Goal: Task Accomplishment & Management: Complete application form

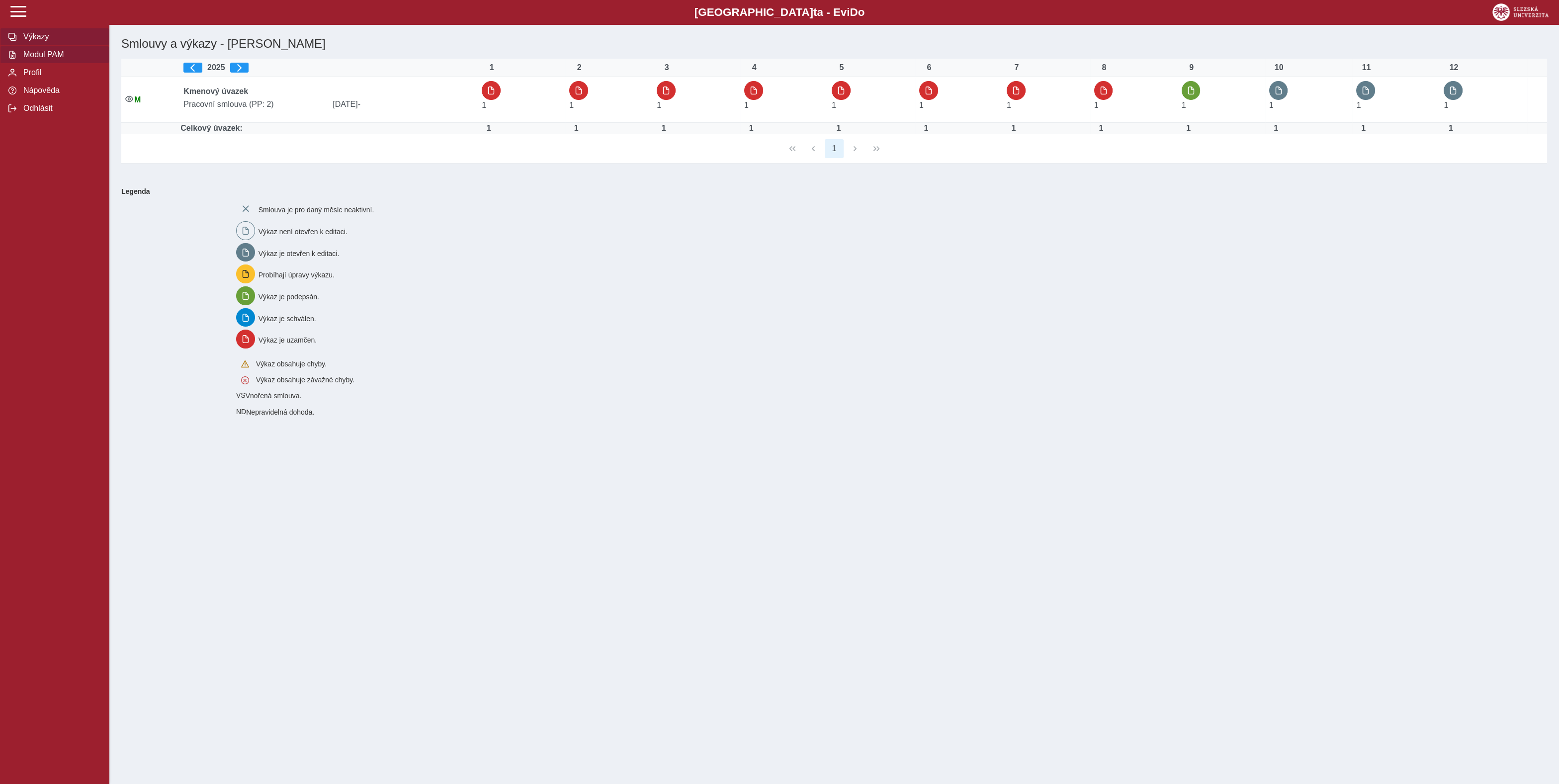
click at [34, 64] on button "Modul PAM" at bounding box center [54, 55] width 109 height 18
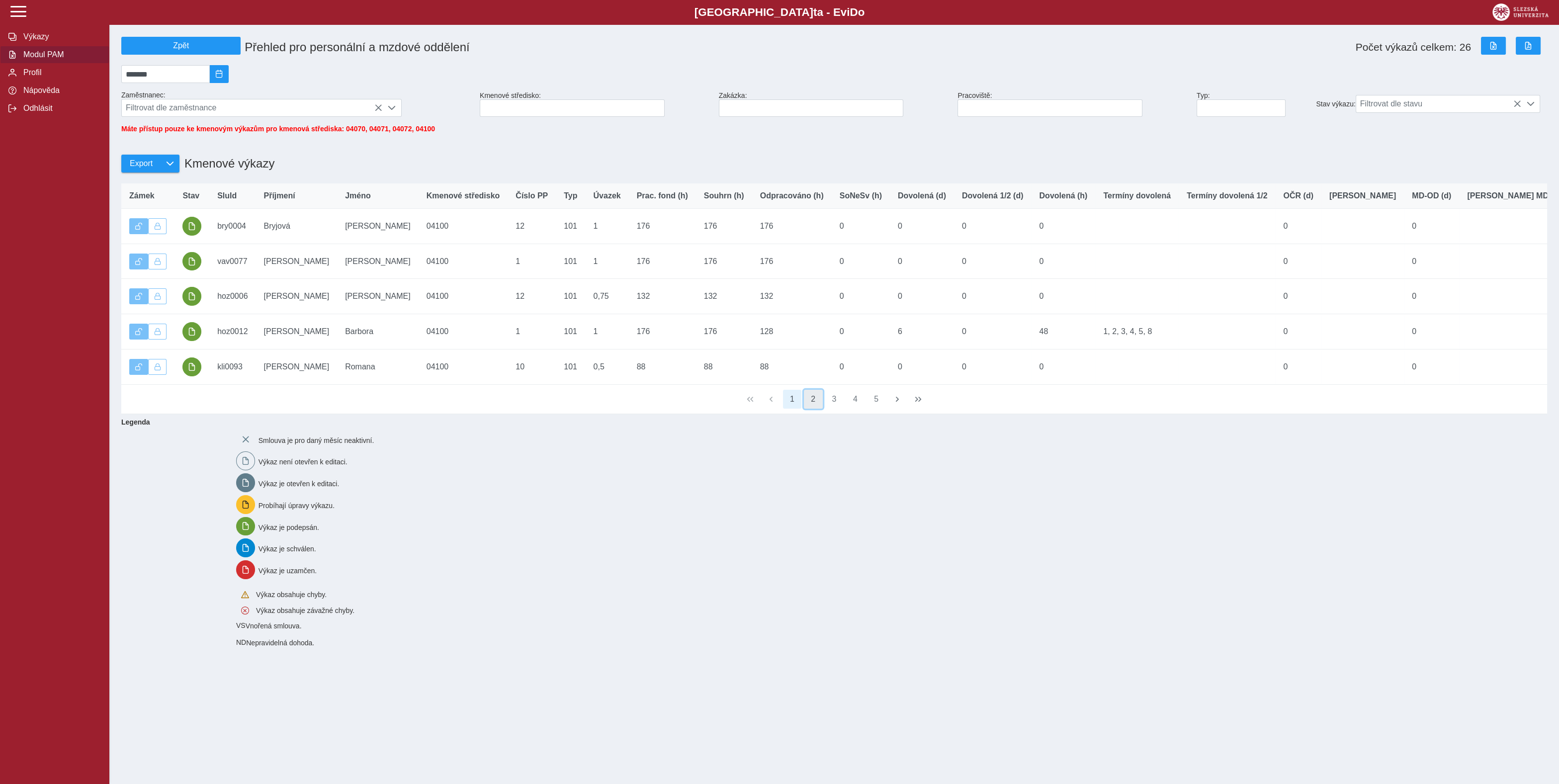
click at [813, 408] on button "2" at bounding box center [813, 399] width 19 height 19
click at [836, 408] on button "3" at bounding box center [834, 399] width 19 height 19
click at [856, 408] on button "4" at bounding box center [855, 399] width 19 height 19
click at [875, 408] on button "6" at bounding box center [876, 399] width 19 height 19
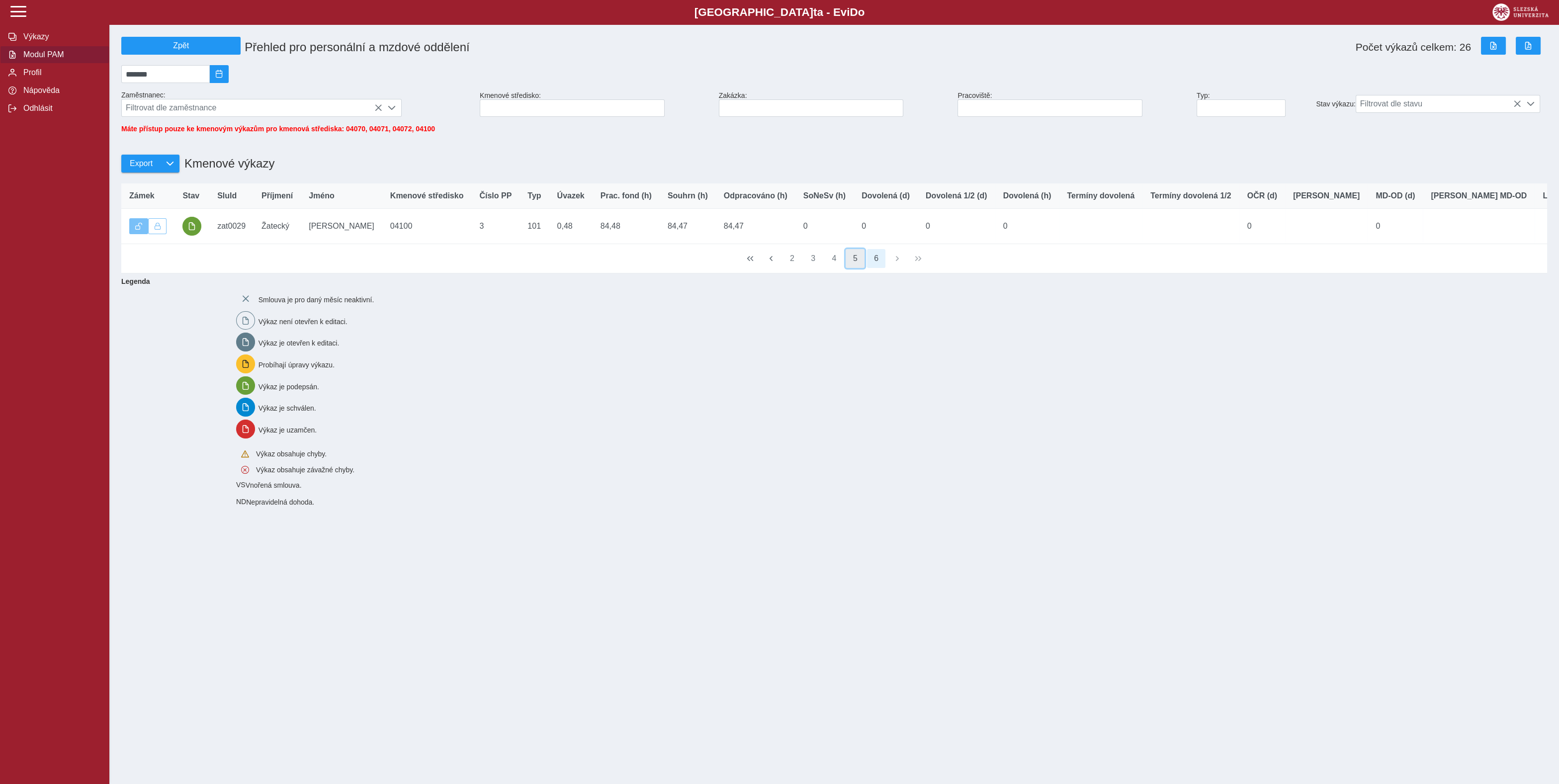
click at [856, 268] on button "5" at bounding box center [855, 258] width 19 height 19
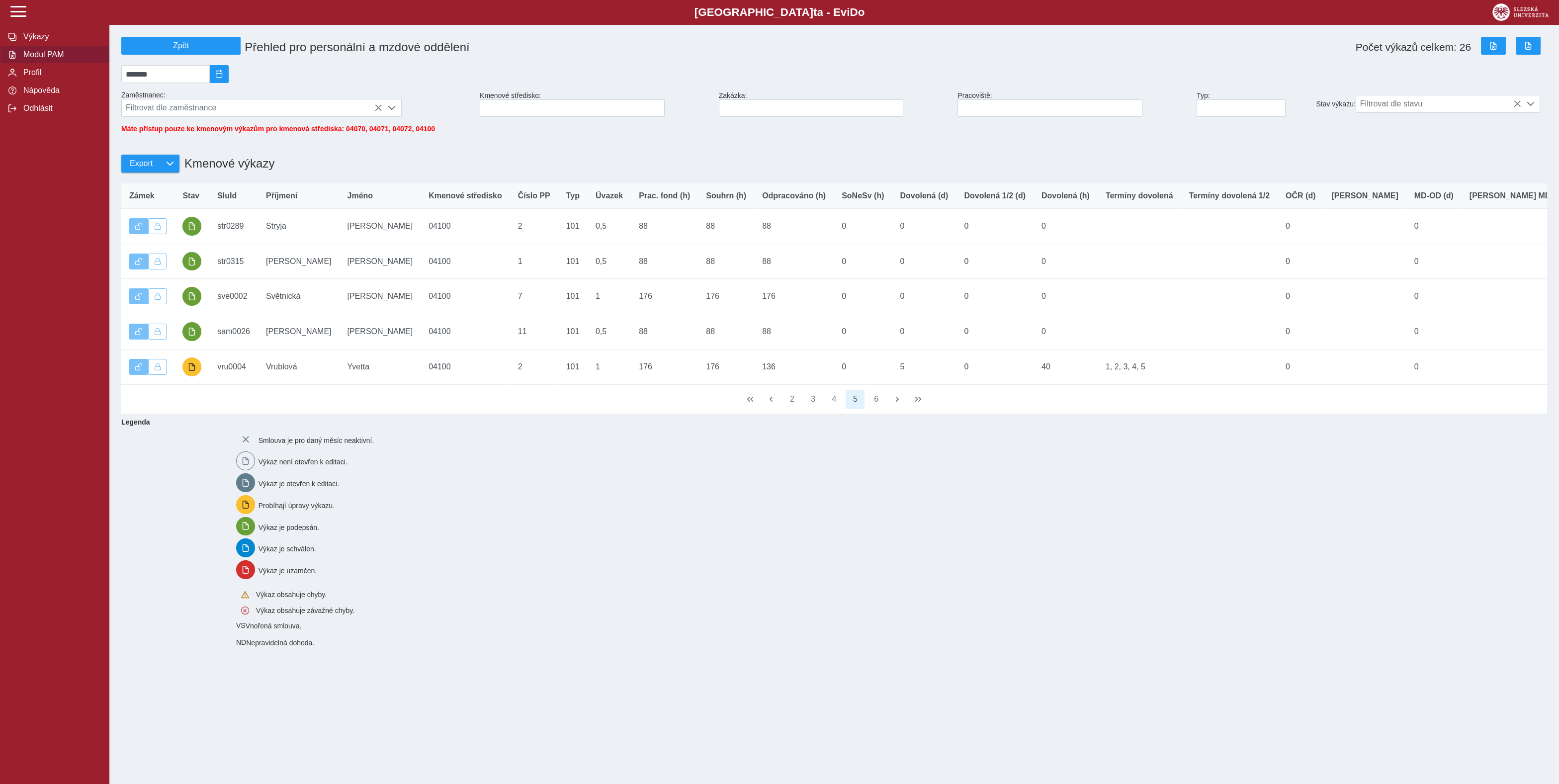
click at [588, 755] on div "Slezská univerzi t a - Evi D o EviDo Výkazy Modul PAM Profil Nápověda Odhlásit …" at bounding box center [779, 392] width 1559 height 784
click at [834, 408] on button "4" at bounding box center [834, 399] width 19 height 19
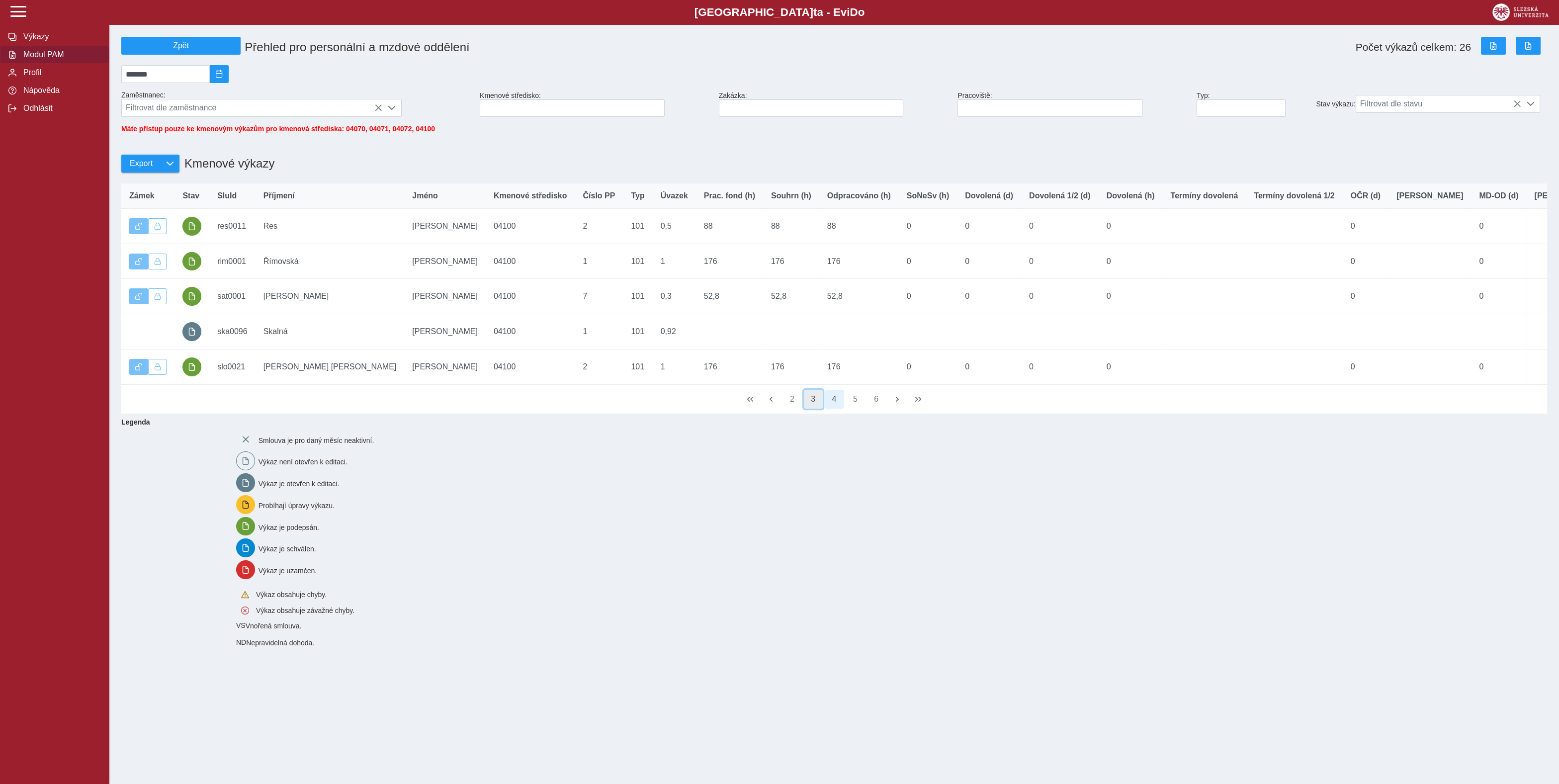
click at [818, 408] on button "3" at bounding box center [813, 399] width 19 height 19
click at [793, 408] on button "1" at bounding box center [792, 399] width 19 height 19
click at [808, 408] on button "2" at bounding box center [813, 399] width 19 height 19
click at [814, 408] on button "2" at bounding box center [813, 399] width 19 height 19
click at [839, 408] on button "3" at bounding box center [834, 399] width 19 height 19
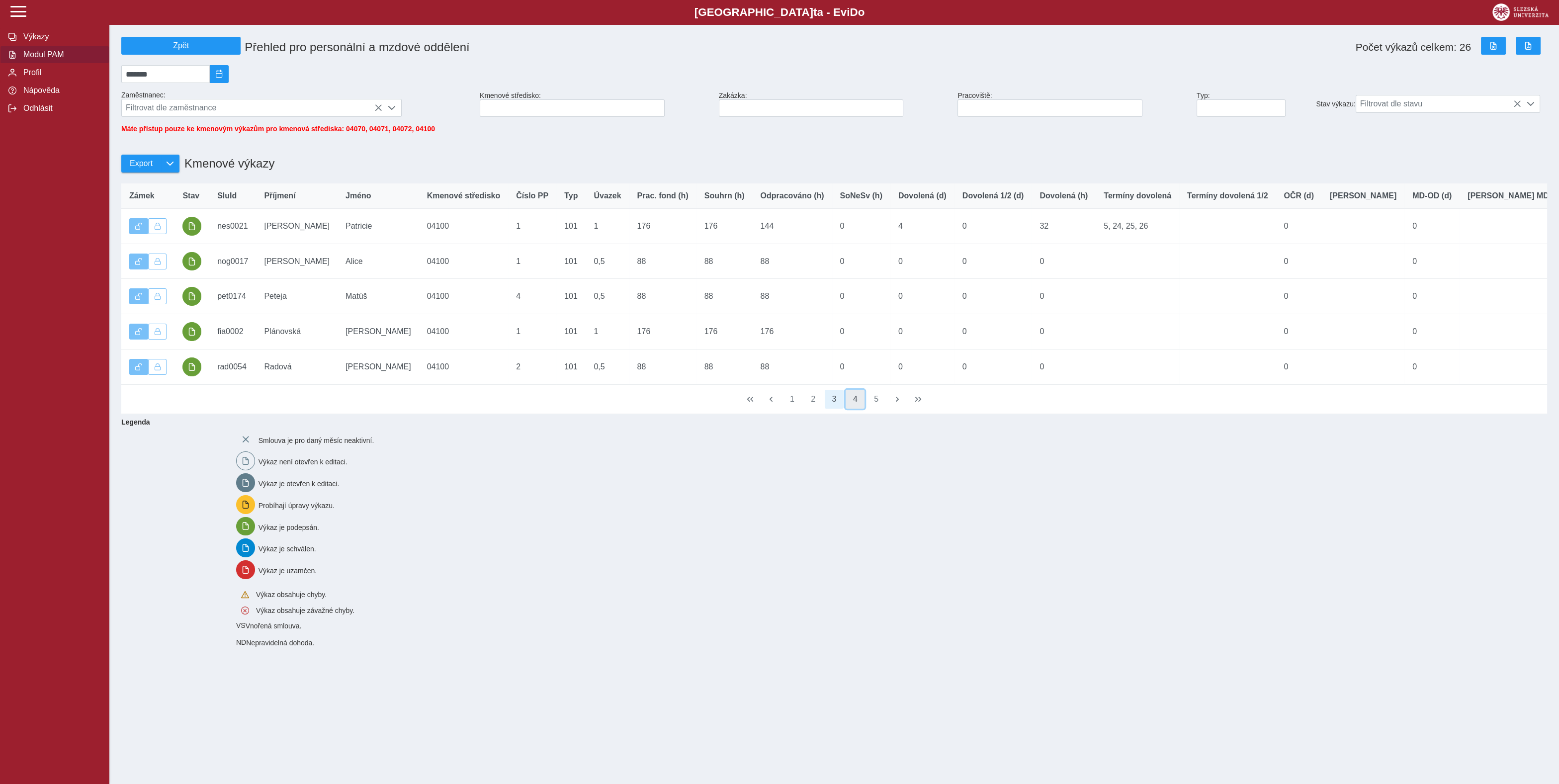
click at [856, 408] on button "4" at bounding box center [855, 399] width 19 height 19
click at [518, 551] on div "Smlouva je pro daný měsíc neaktivní. Výkaz není otevřen k editaci. Výkaz je ote…" at bounding box center [886, 538] width 1307 height 225
click at [816, 408] on button "2" at bounding box center [813, 399] width 19 height 19
click at [842, 408] on button "3" at bounding box center [834, 399] width 19 height 19
click at [864, 408] on button "4" at bounding box center [855, 399] width 19 height 19
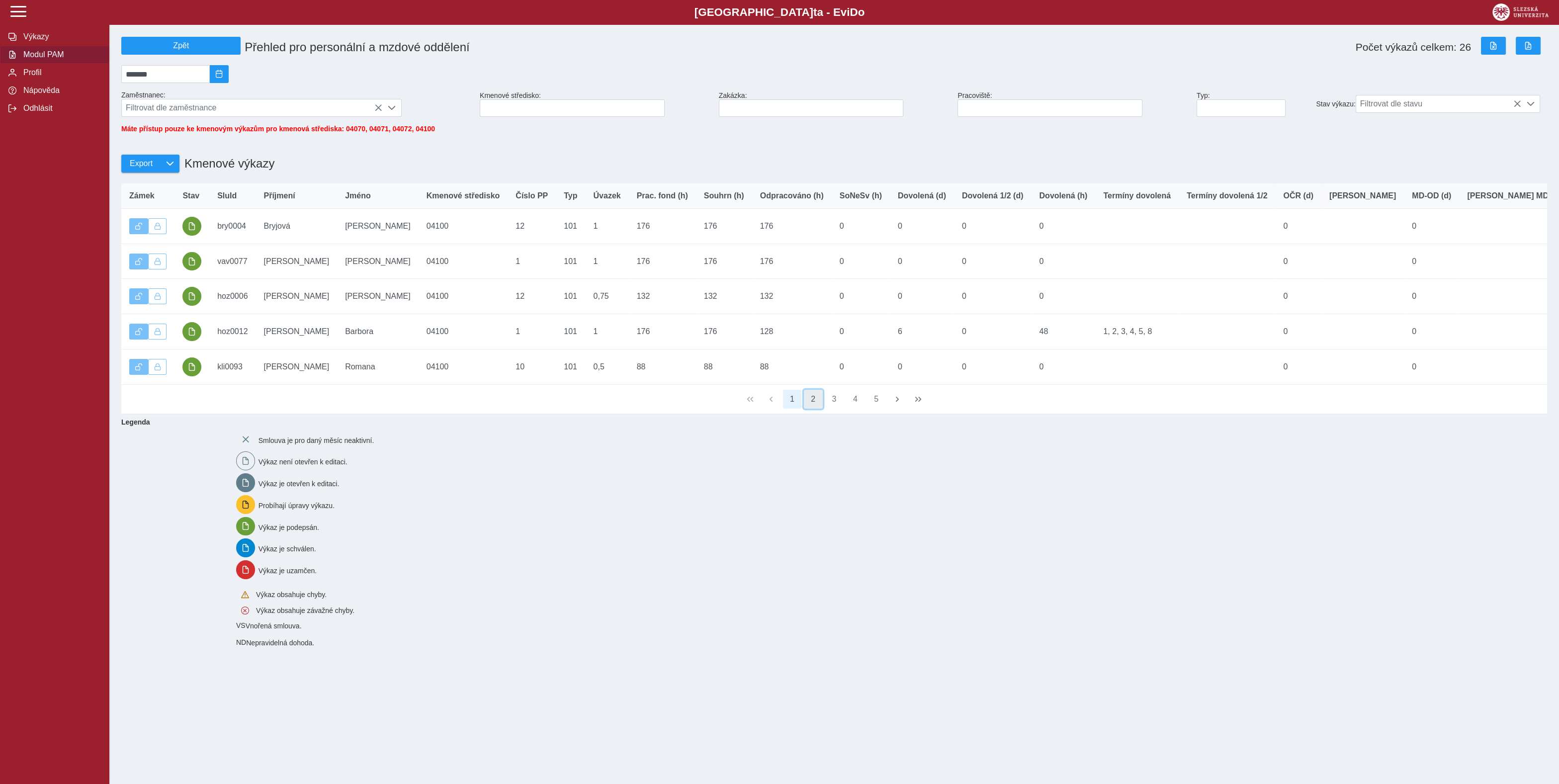
click at [812, 408] on button "2" at bounding box center [813, 399] width 19 height 19
click at [829, 408] on button "3" at bounding box center [834, 399] width 19 height 19
click at [853, 408] on button "4" at bounding box center [855, 399] width 19 height 19
drag, startPoint x: 809, startPoint y: 417, endPoint x: 818, endPoint y: 418, distance: 9.1
click at [812, 408] on button "2" at bounding box center [813, 399] width 19 height 19
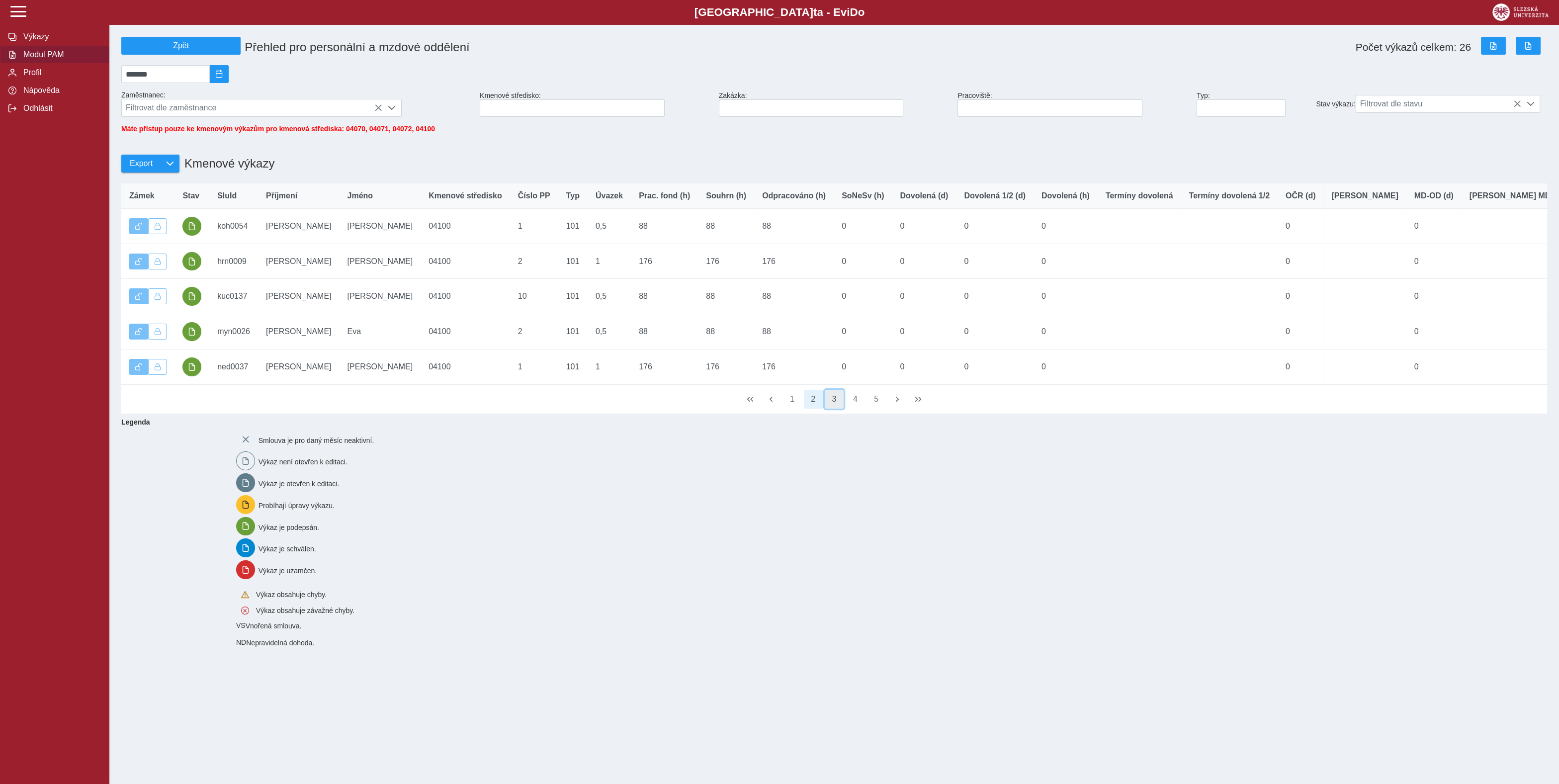
click at [836, 408] on button "3" at bounding box center [834, 399] width 19 height 19
click at [856, 408] on button "4" at bounding box center [855, 399] width 19 height 19
click at [880, 408] on button "6" at bounding box center [876, 399] width 19 height 19
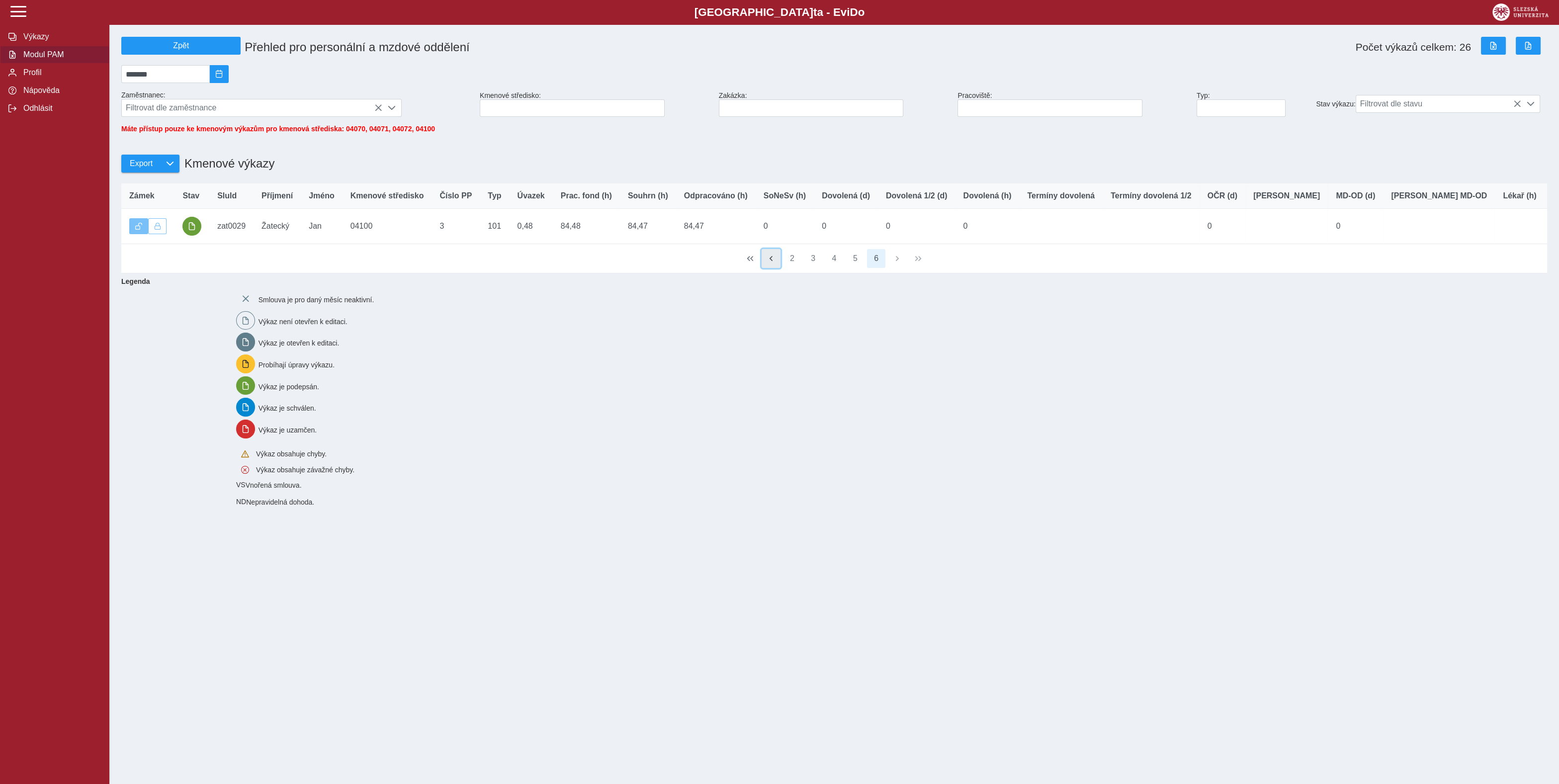
click at [768, 262] on span "button" at bounding box center [771, 258] width 8 height 8
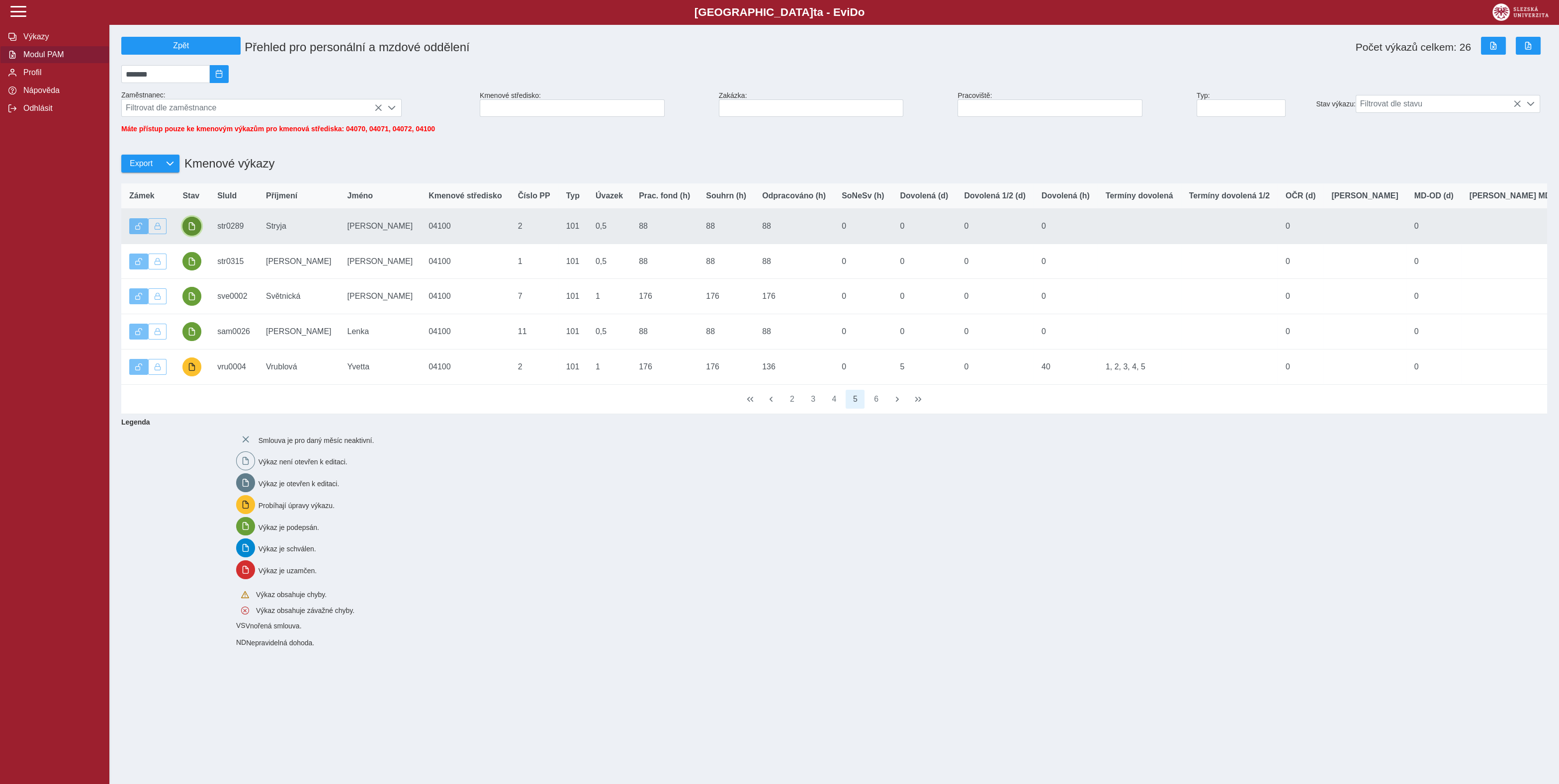
click at [195, 230] on span "button" at bounding box center [192, 226] width 8 height 8
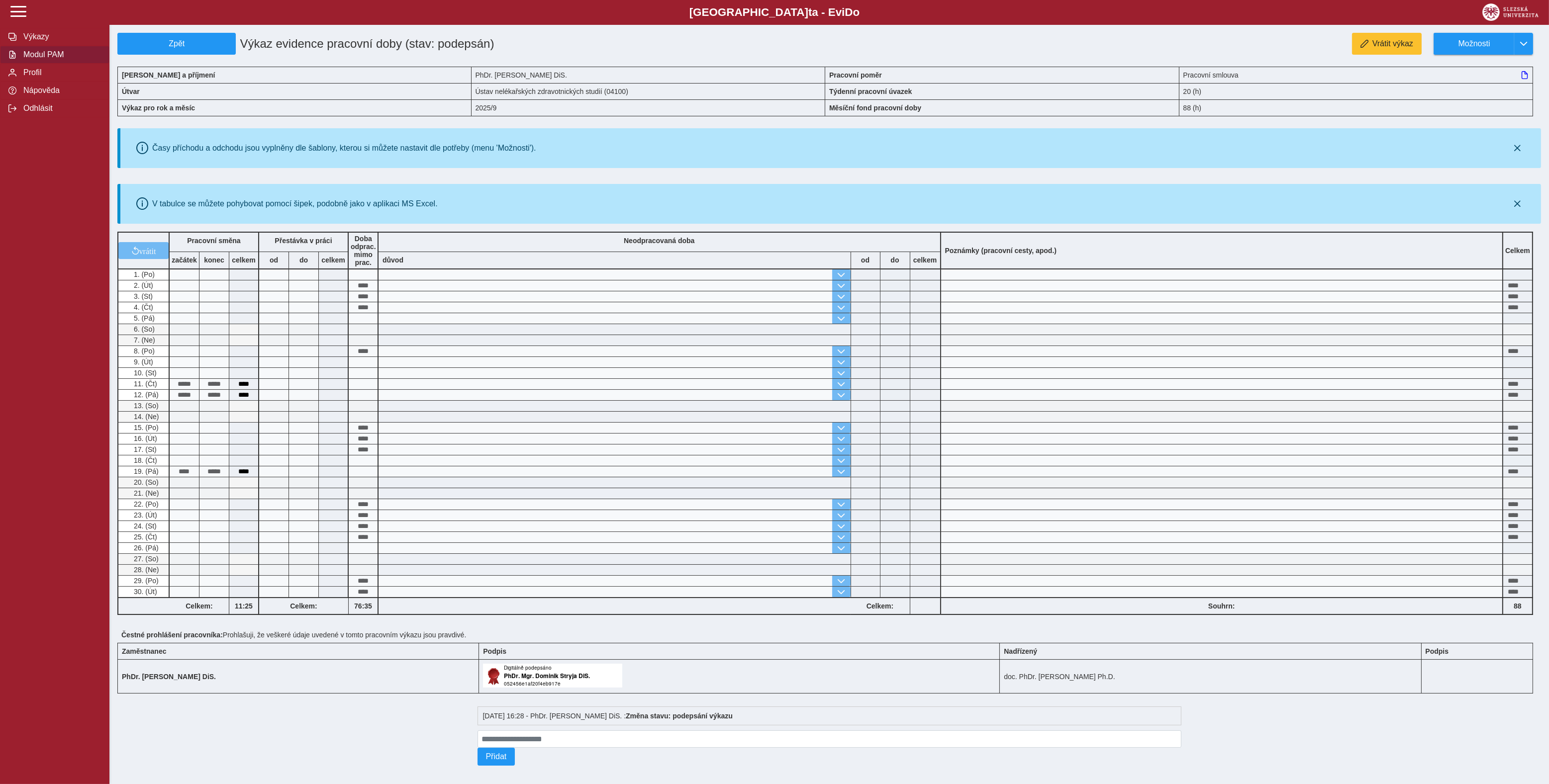
click at [24, 59] on span "Modul PAM" at bounding box center [61, 54] width 80 height 9
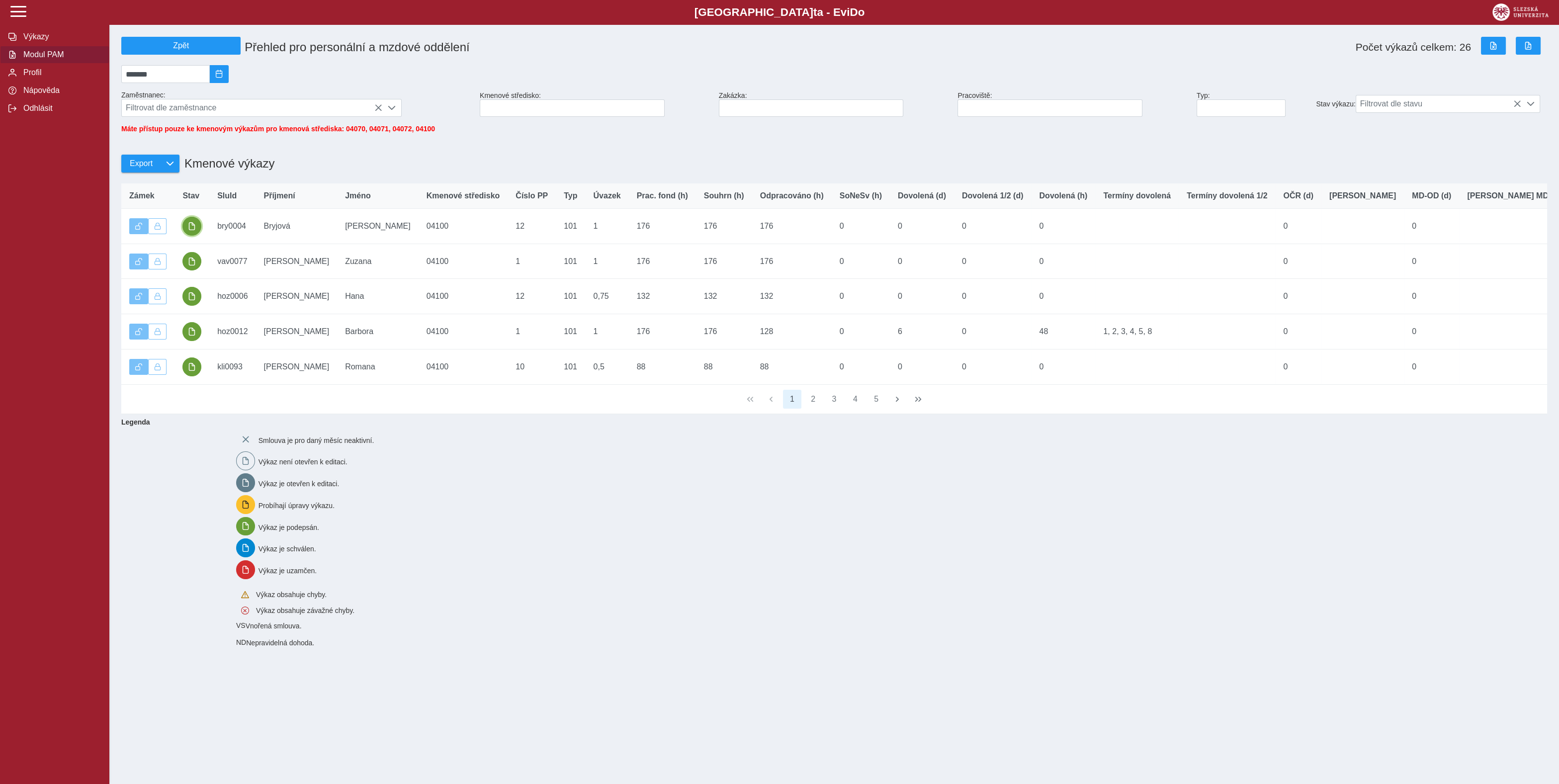
click at [193, 230] on span "button" at bounding box center [192, 226] width 8 height 8
